Goal: Book appointment/travel/reservation

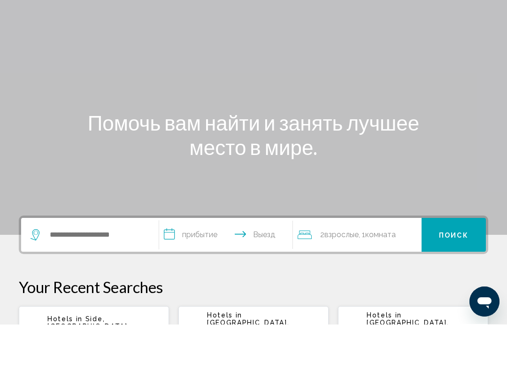
scroll to position [3, 0]
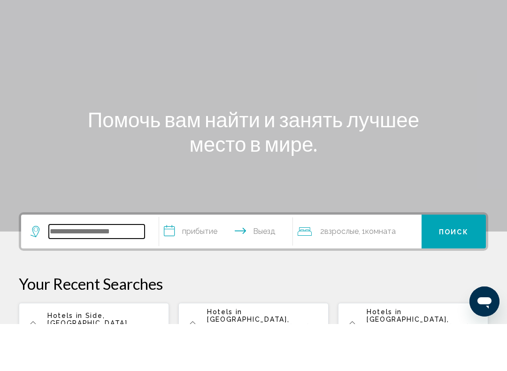
click at [114, 272] on input "Виджет поиска" at bounding box center [97, 279] width 96 height 14
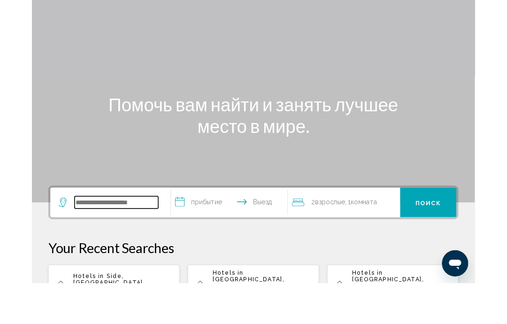
scroll to position [14, 0]
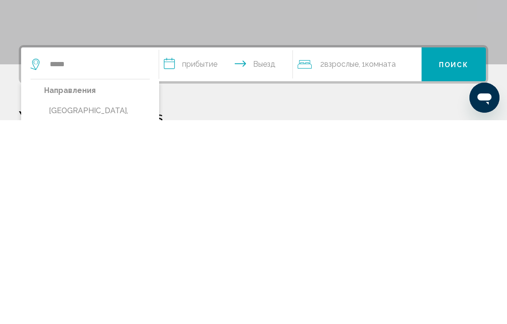
type input "**********"
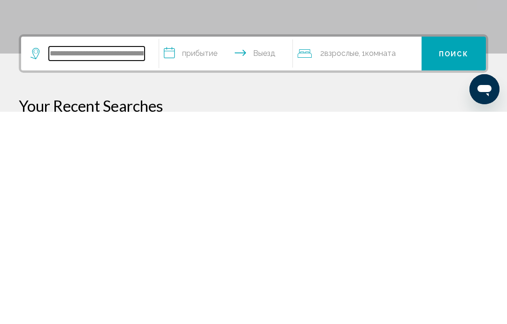
scroll to position [20, 0]
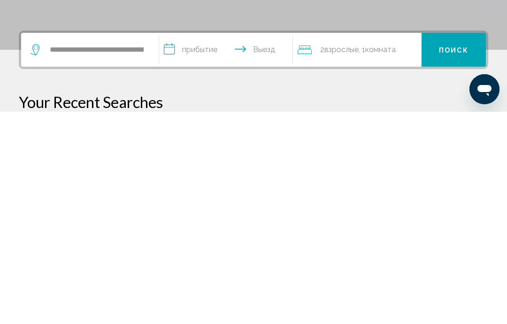
click at [206, 245] on input "**********" at bounding box center [227, 263] width 137 height 37
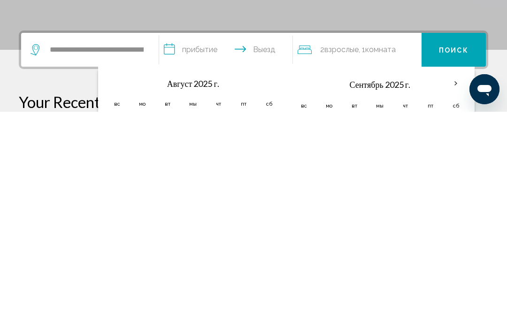
scroll to position [232, 0]
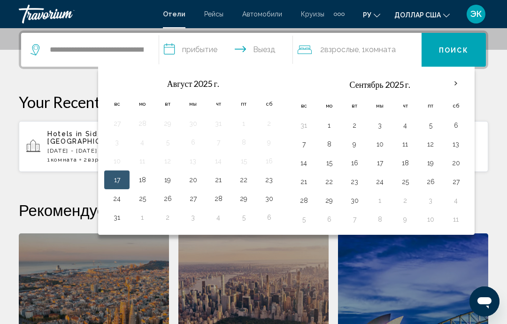
click at [244, 202] on button "29" at bounding box center [243, 198] width 15 height 13
click at [120, 216] on button "31" at bounding box center [116, 217] width 15 height 13
type input "**********"
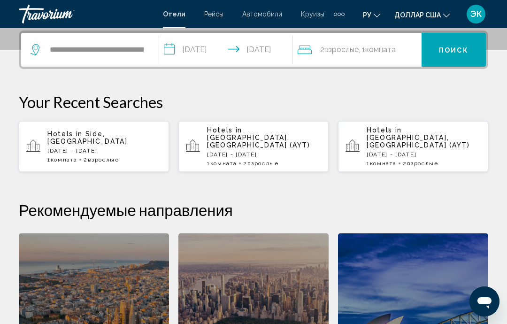
click at [460, 55] on button "Поиск" at bounding box center [454, 50] width 64 height 34
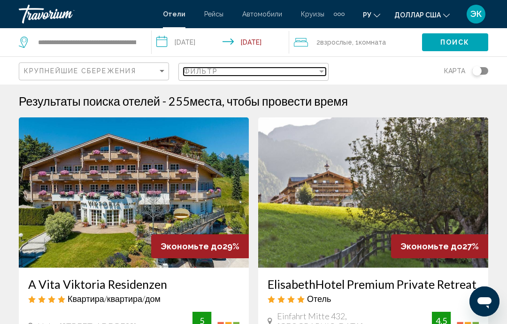
click at [322, 74] on div "Filter" at bounding box center [322, 72] width 8 height 8
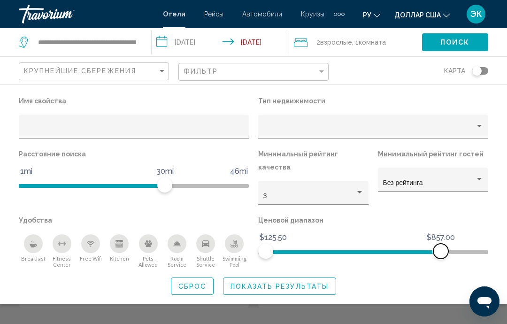
scroll to position [164, 0]
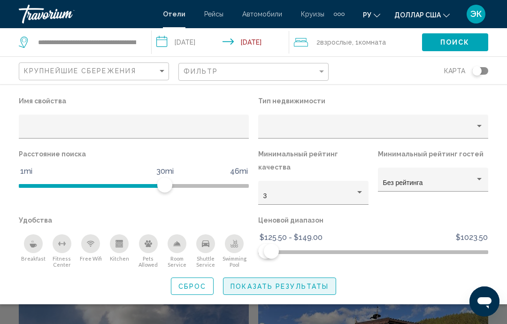
click at [291, 283] on span "Показать результаты" at bounding box center [280, 287] width 98 height 8
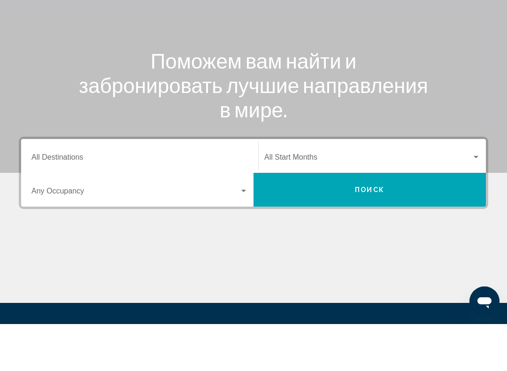
scroll to position [72, 0]
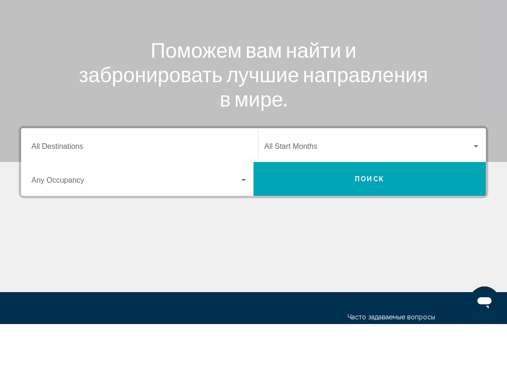
click at [211, 191] on input "Destination All Destinations" at bounding box center [139, 195] width 217 height 8
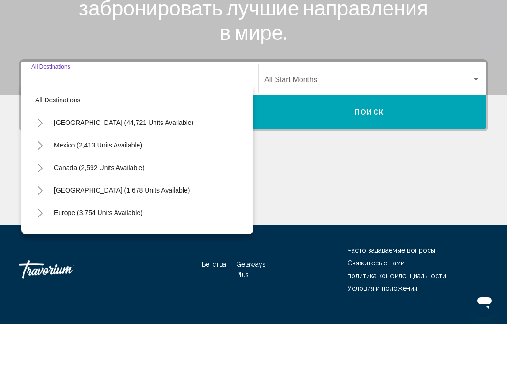
scroll to position [156, 0]
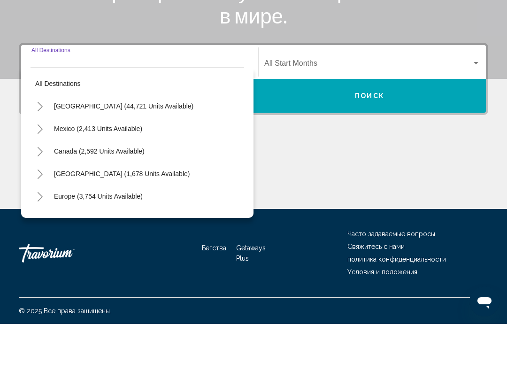
click at [124, 240] on span "Europe (3,754 units available)" at bounding box center [98, 244] width 89 height 8
type input "**********"
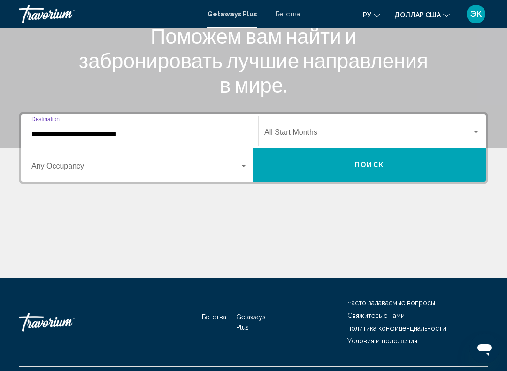
scroll to position [133, 0]
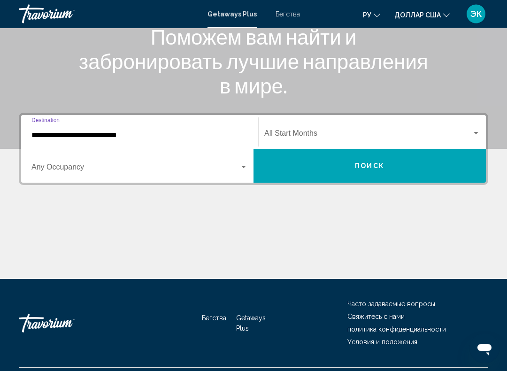
click at [289, 13] on font "Бегства" at bounding box center [288, 14] width 24 height 8
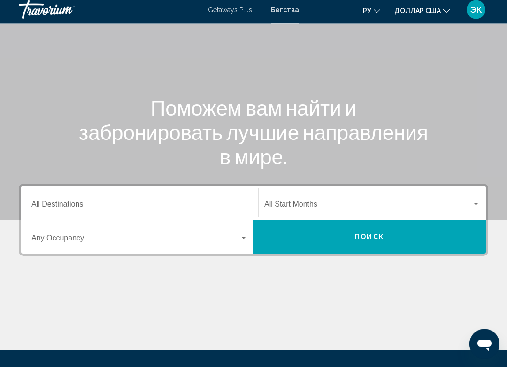
click at [242, 239] on div "Search widget" at bounding box center [244, 243] width 8 height 8
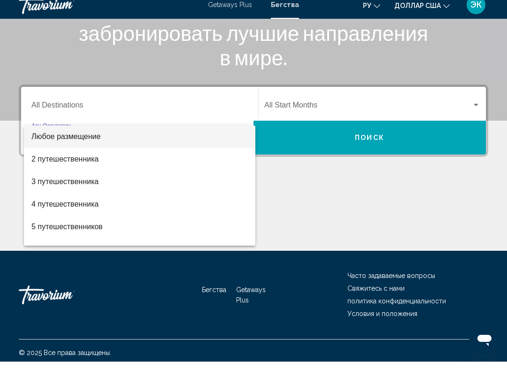
scroll to position [156, 0]
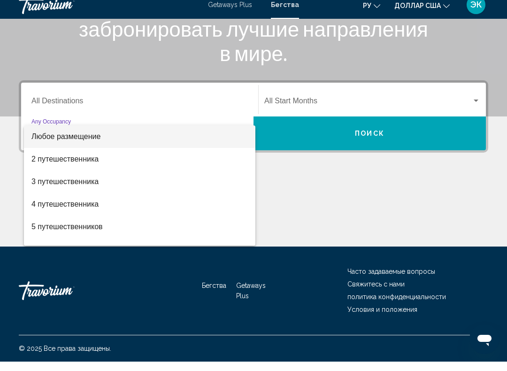
click at [217, 98] on div at bounding box center [253, 185] width 507 height 371
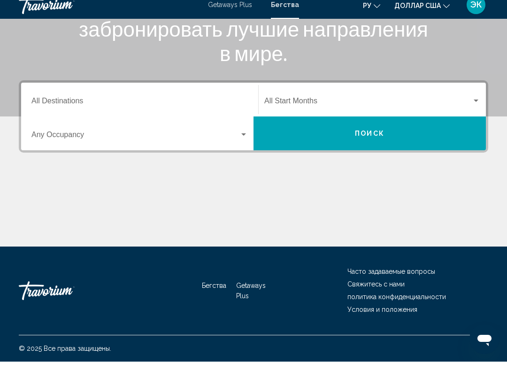
click at [189, 108] on input "Destination All Destinations" at bounding box center [139, 112] width 217 height 8
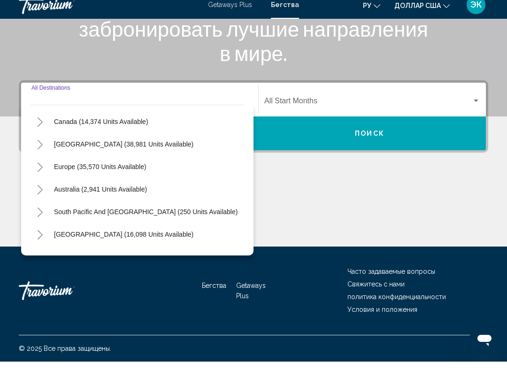
scroll to position [68, 0]
click at [133, 172] on span "Europe (35,570 units available)" at bounding box center [100, 176] width 93 height 8
type input "**********"
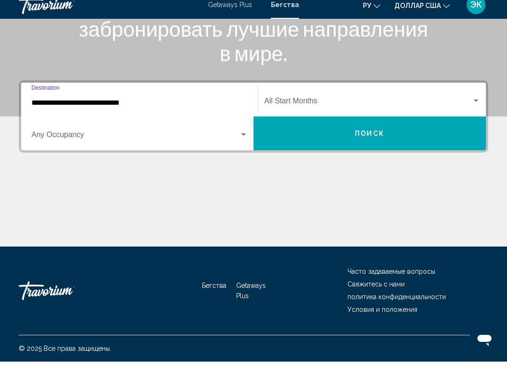
click at [376, 142] on button "Поиск" at bounding box center [370, 143] width 233 height 34
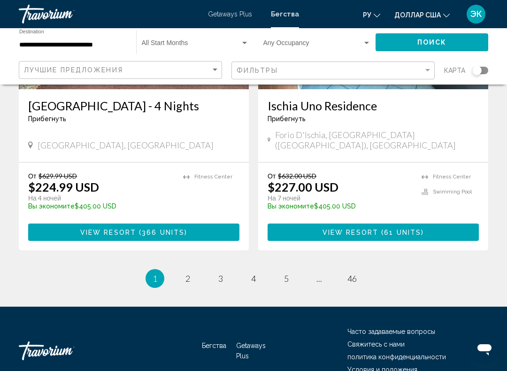
scroll to position [1827, 0]
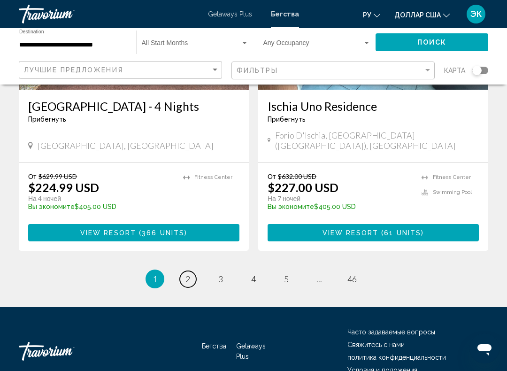
click at [190, 274] on span "2" at bounding box center [188, 279] width 5 height 10
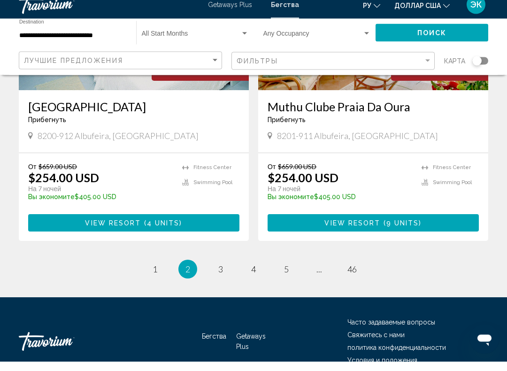
scroll to position [1830, 0]
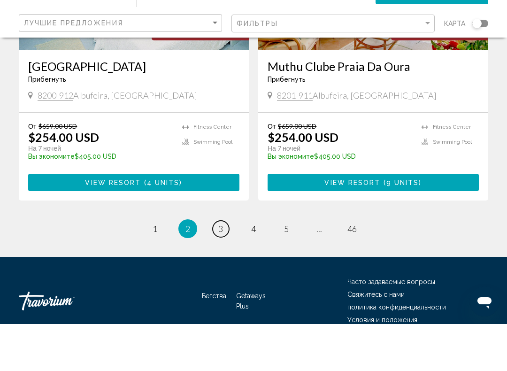
click at [223, 268] on link "page 3" at bounding box center [221, 276] width 16 height 16
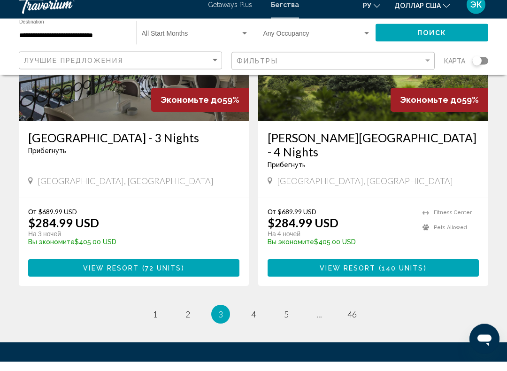
scroll to position [1797, 0]
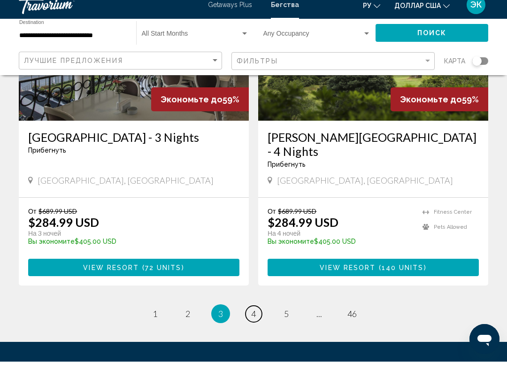
click at [252, 318] on span "4" at bounding box center [253, 323] width 5 height 10
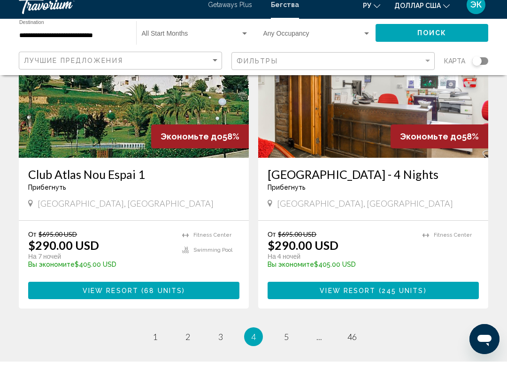
scroll to position [1769, 0]
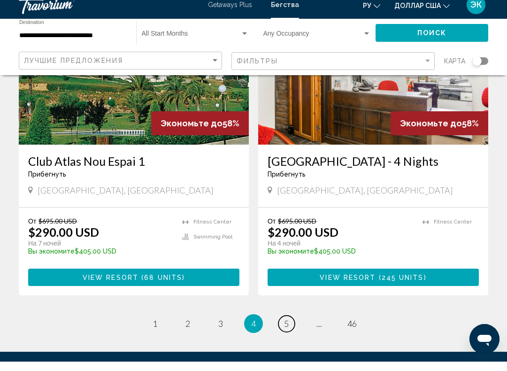
click at [293, 325] on link "page 5" at bounding box center [287, 333] width 16 height 16
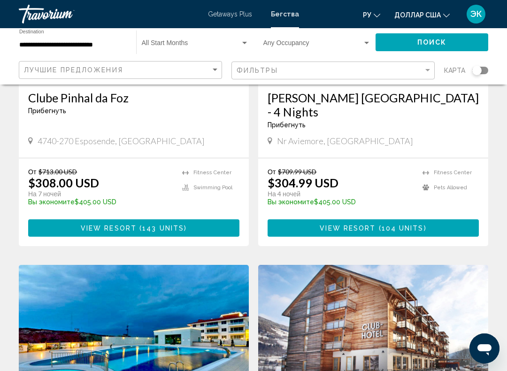
scroll to position [846, 0]
